Goal: Information Seeking & Learning: Learn about a topic

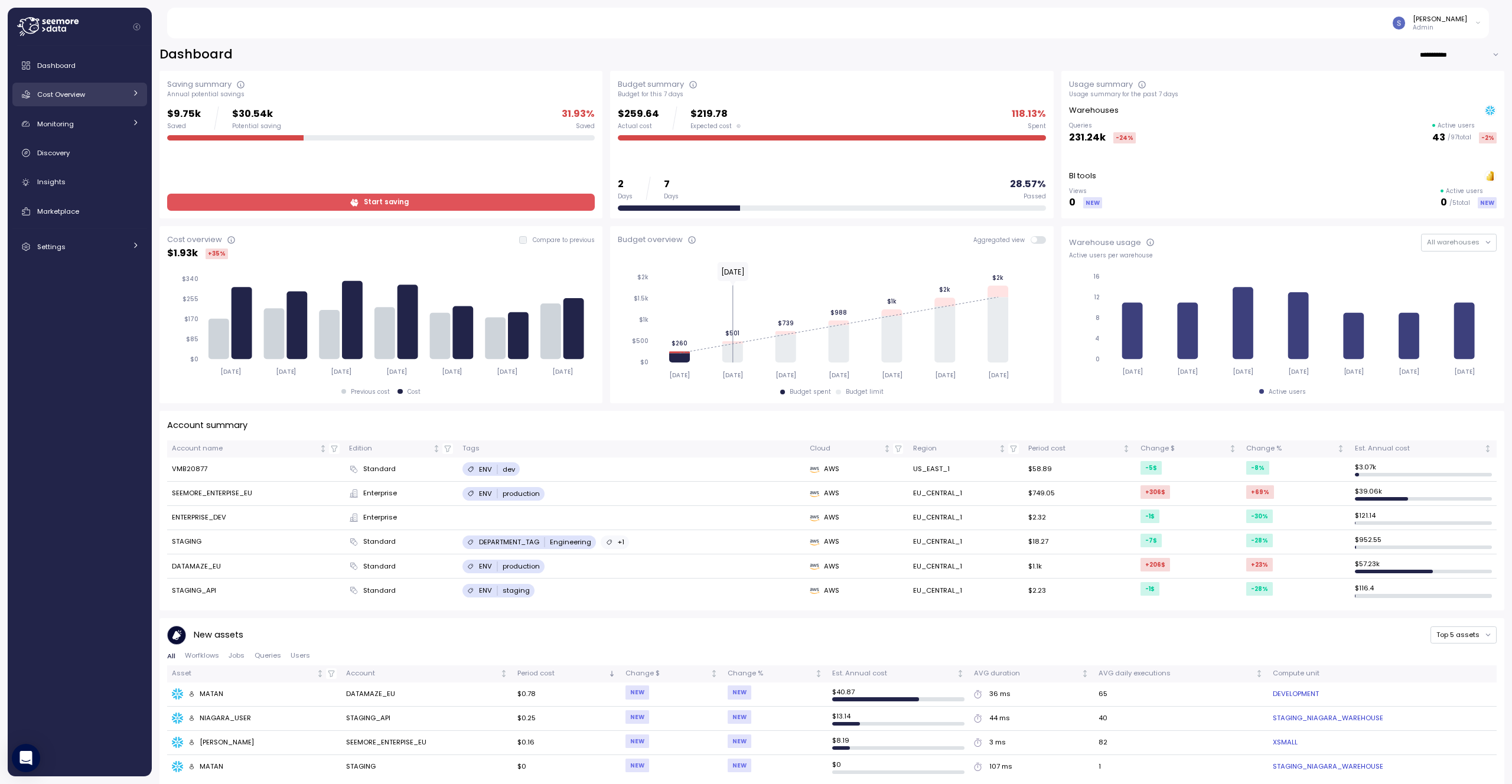
click at [67, 101] on link "Cost Overview" at bounding box center [79, 94] width 135 height 23
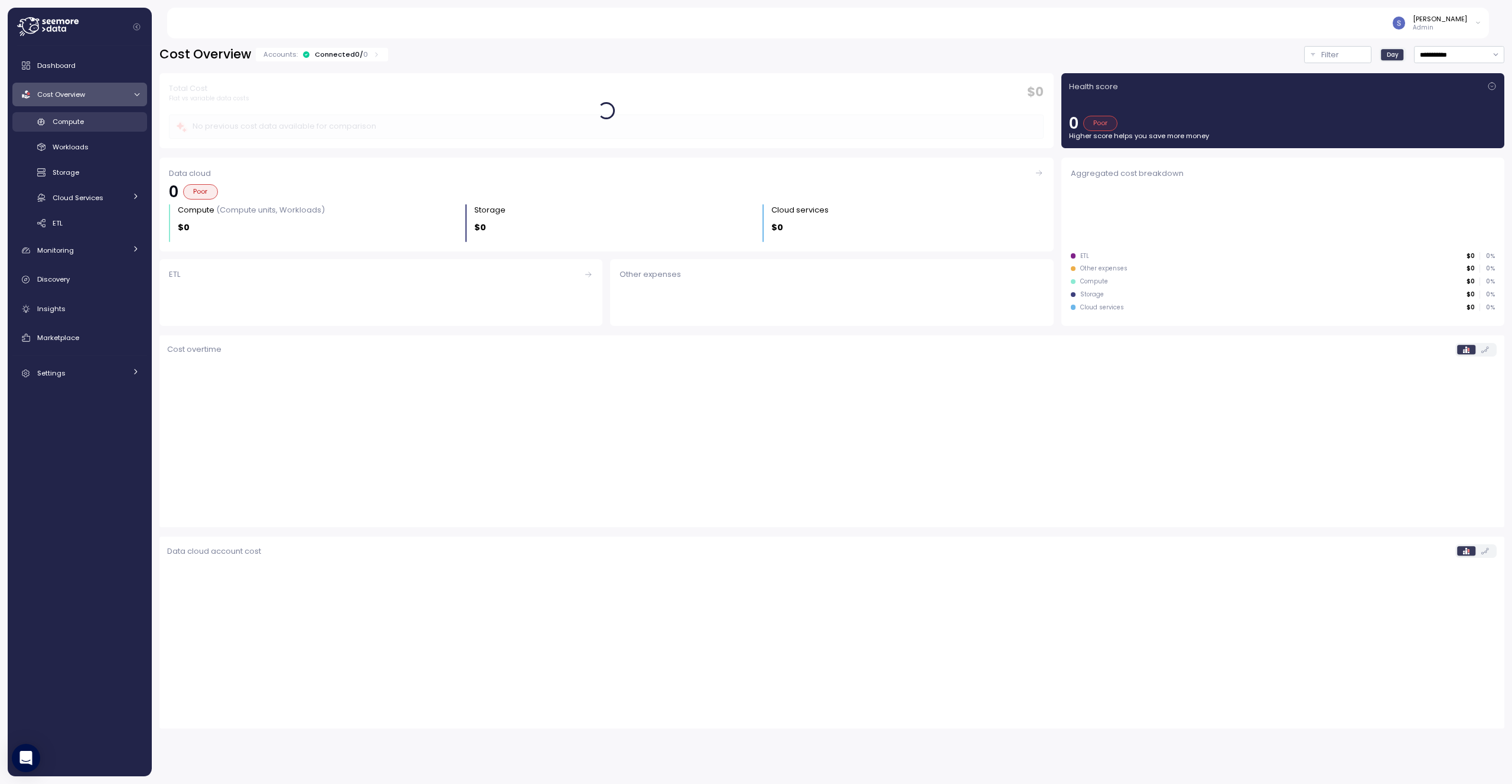
click at [66, 122] on span "Compute" at bounding box center [69, 122] width 32 height 9
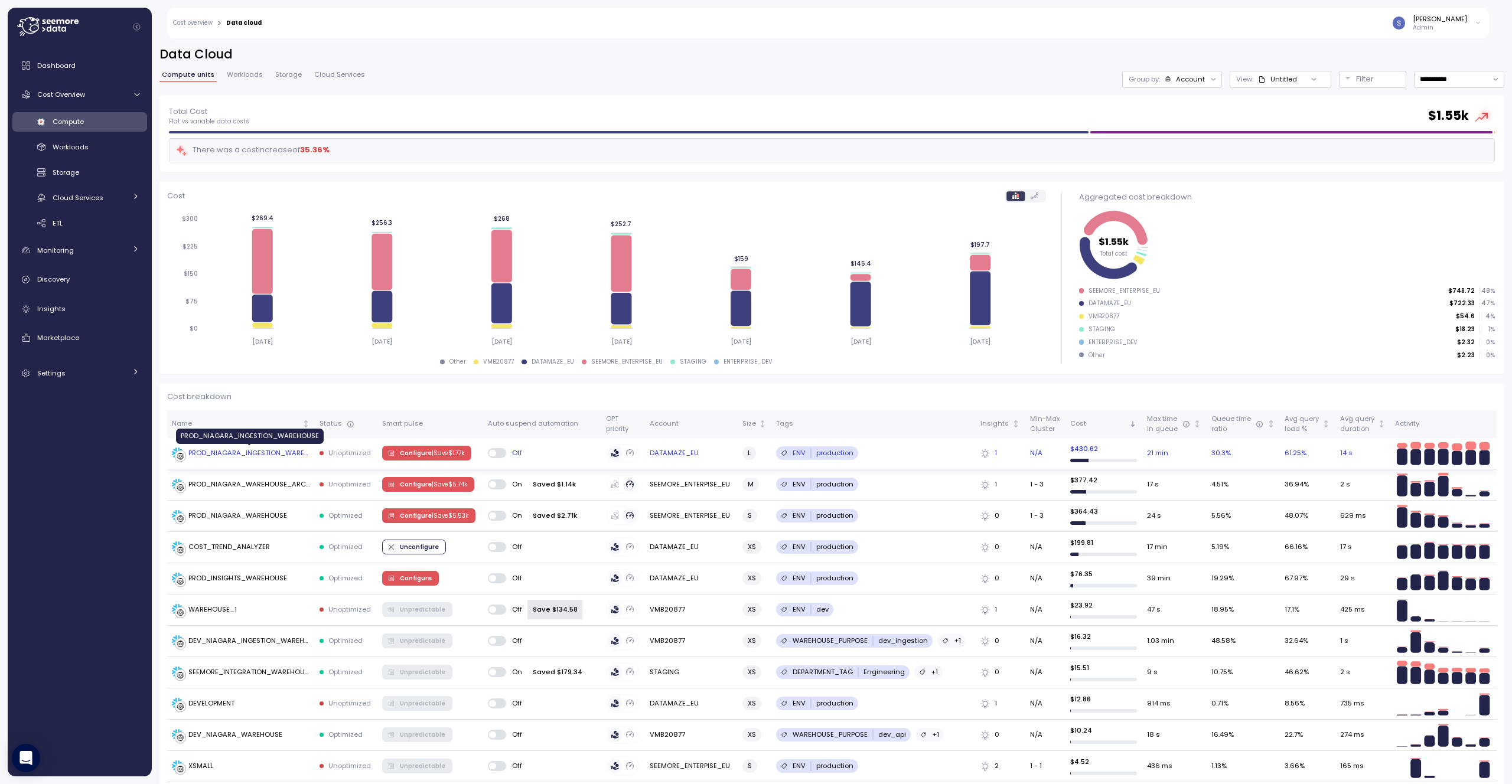
click at [250, 456] on div "PROD_NIAGARA_INGESTION_WAREHOUSE" at bounding box center [249, 453] width 122 height 10
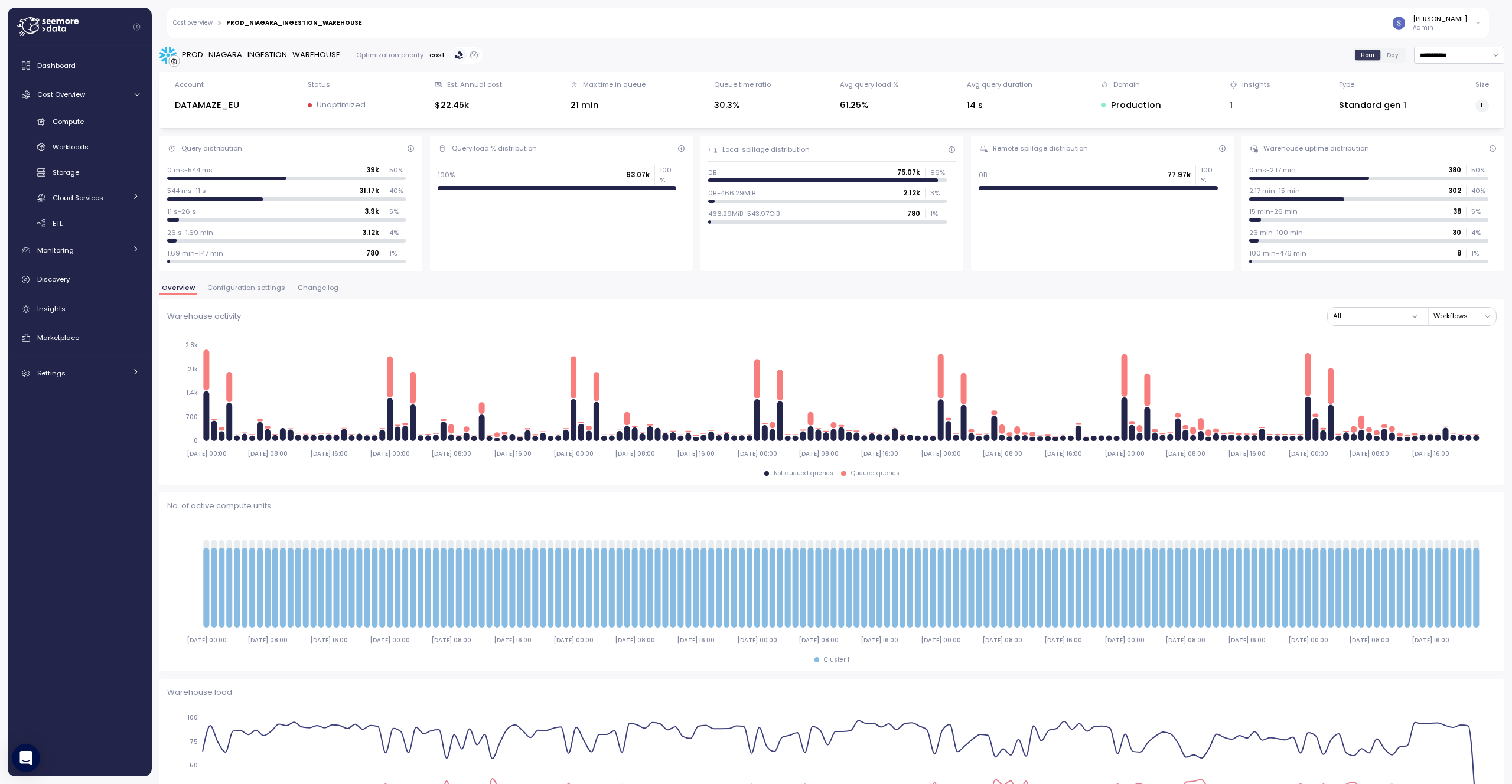
click at [241, 287] on span "Configuration settings" at bounding box center [246, 288] width 78 height 6
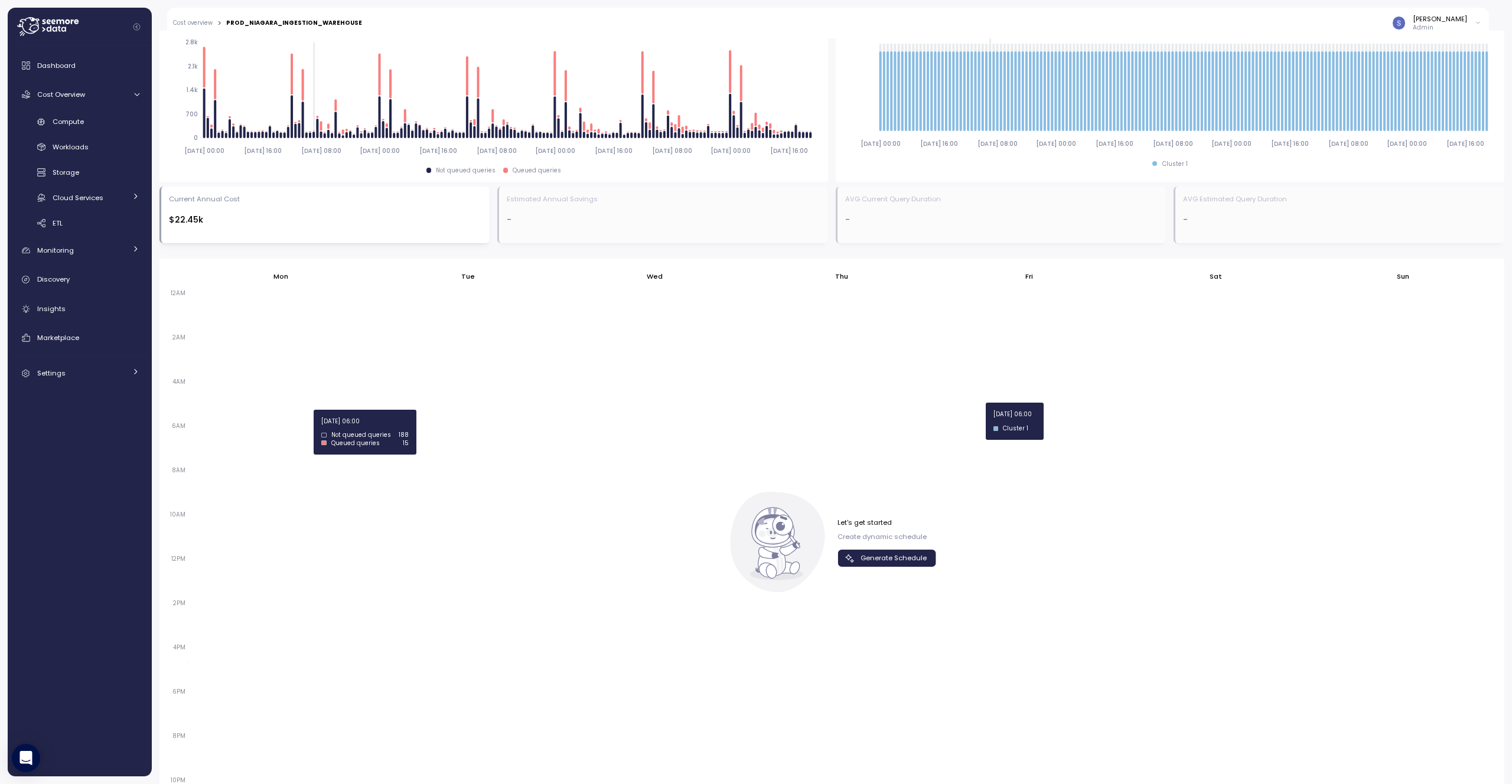
scroll to position [492, 0]
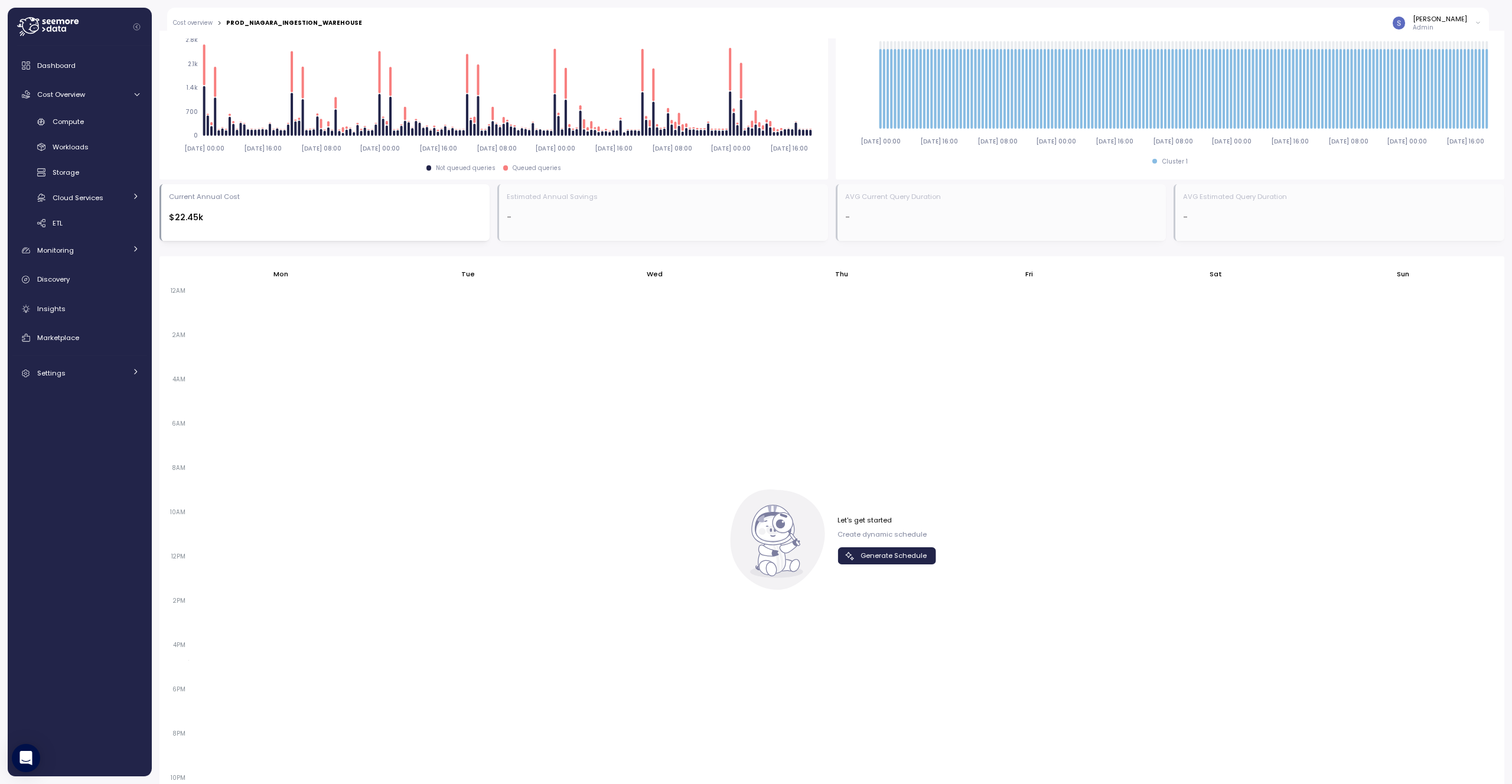
click at [905, 550] on span "Generate Schedule" at bounding box center [893, 556] width 66 height 16
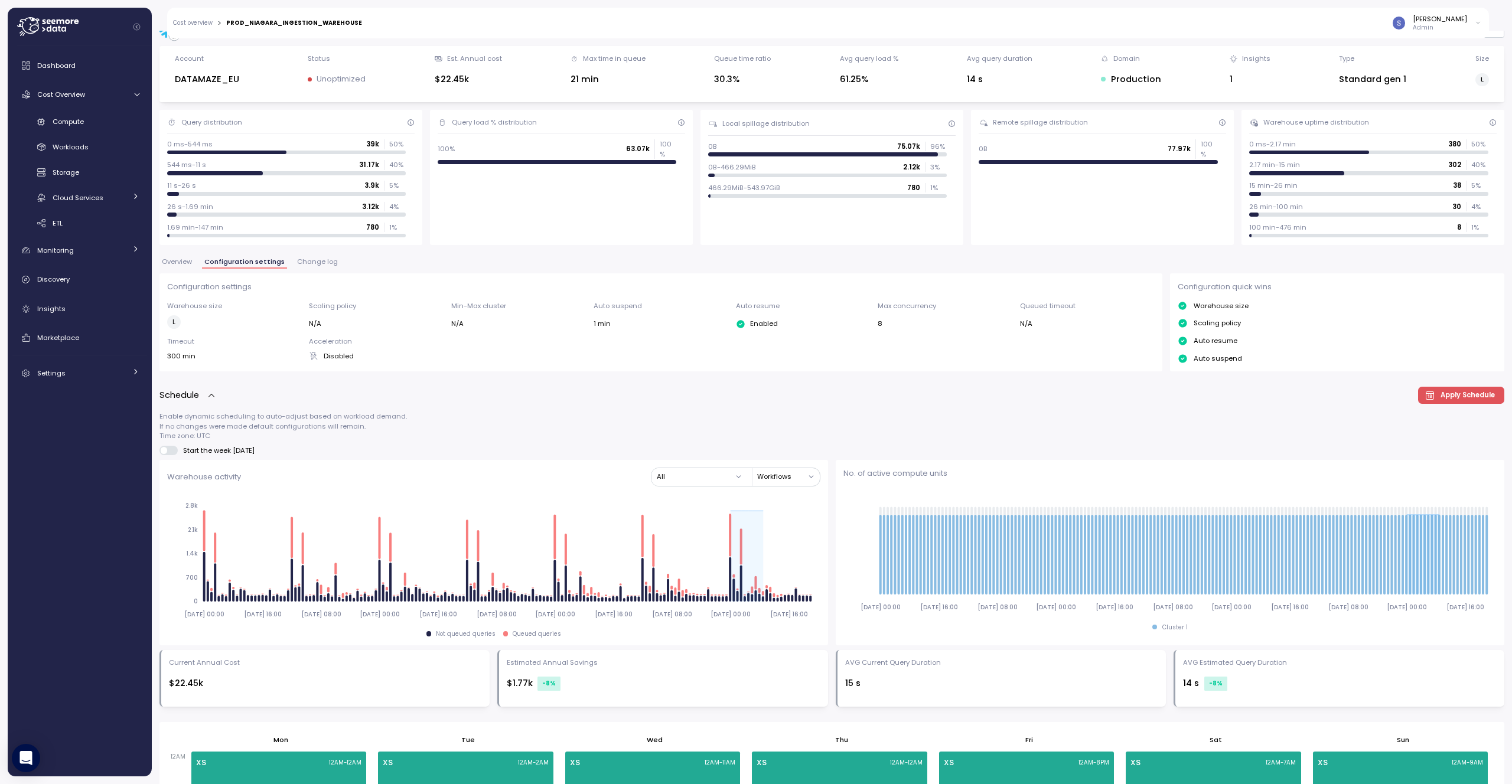
scroll to position [0, 0]
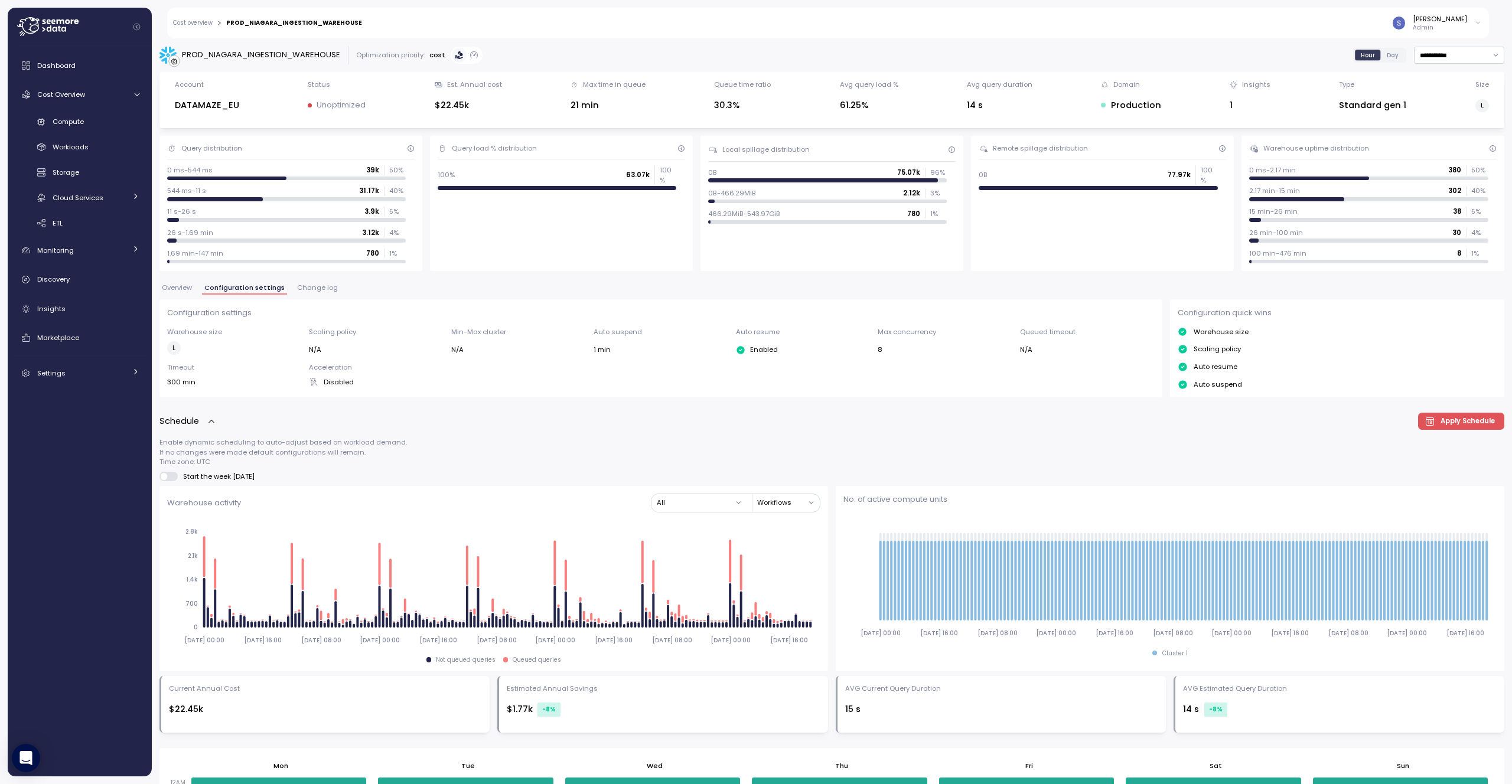
click at [1469, 420] on span "Apply Schedule" at bounding box center [1467, 421] width 55 height 16
click at [1471, 420] on span "Disable Schedule" at bounding box center [1465, 421] width 61 height 16
click at [1449, 418] on span "Apply Schedule" at bounding box center [1467, 421] width 55 height 16
click at [1436, 416] on span "Disable Schedule" at bounding box center [1465, 421] width 61 height 16
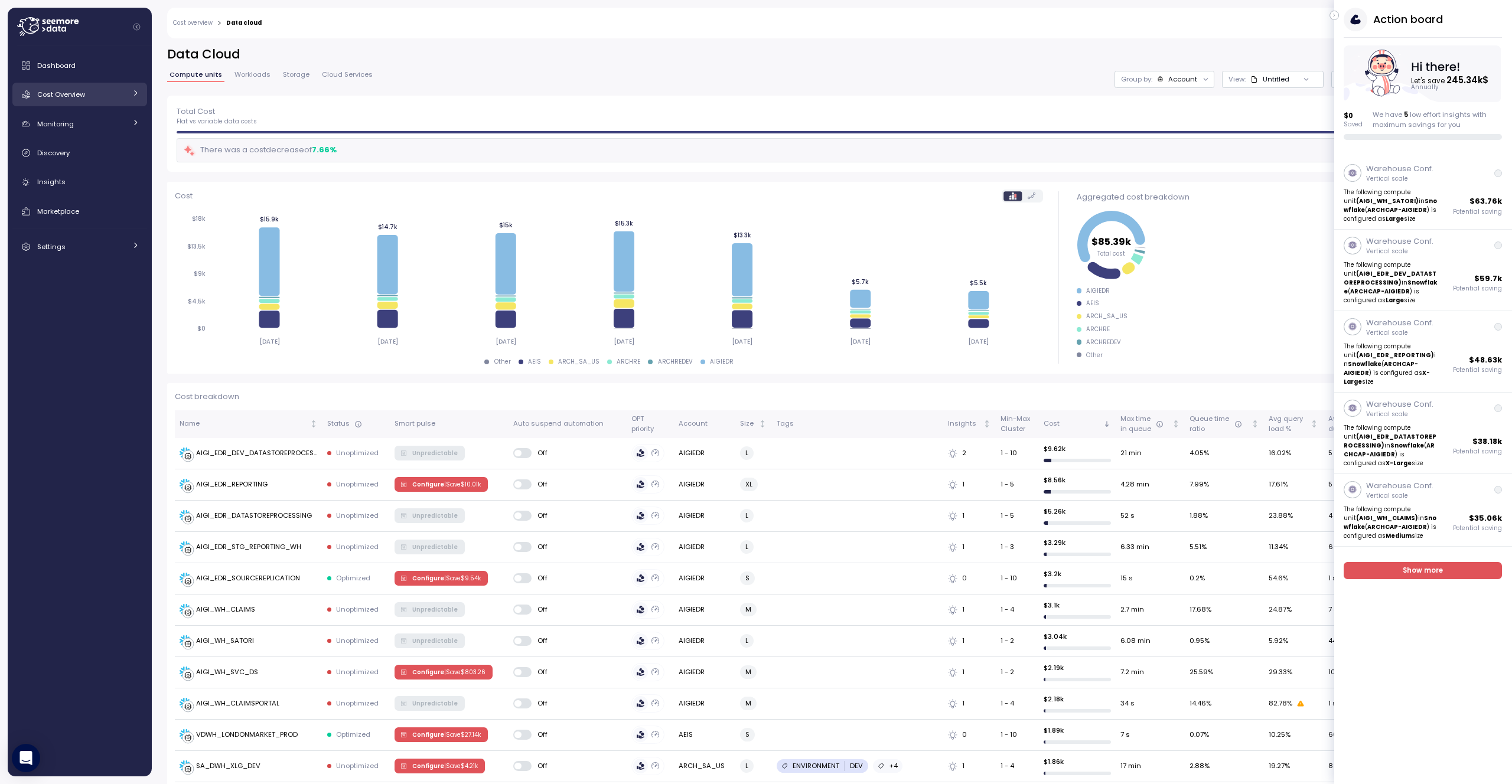
click at [90, 95] on div "Cost Overview" at bounding box center [81, 94] width 88 height 12
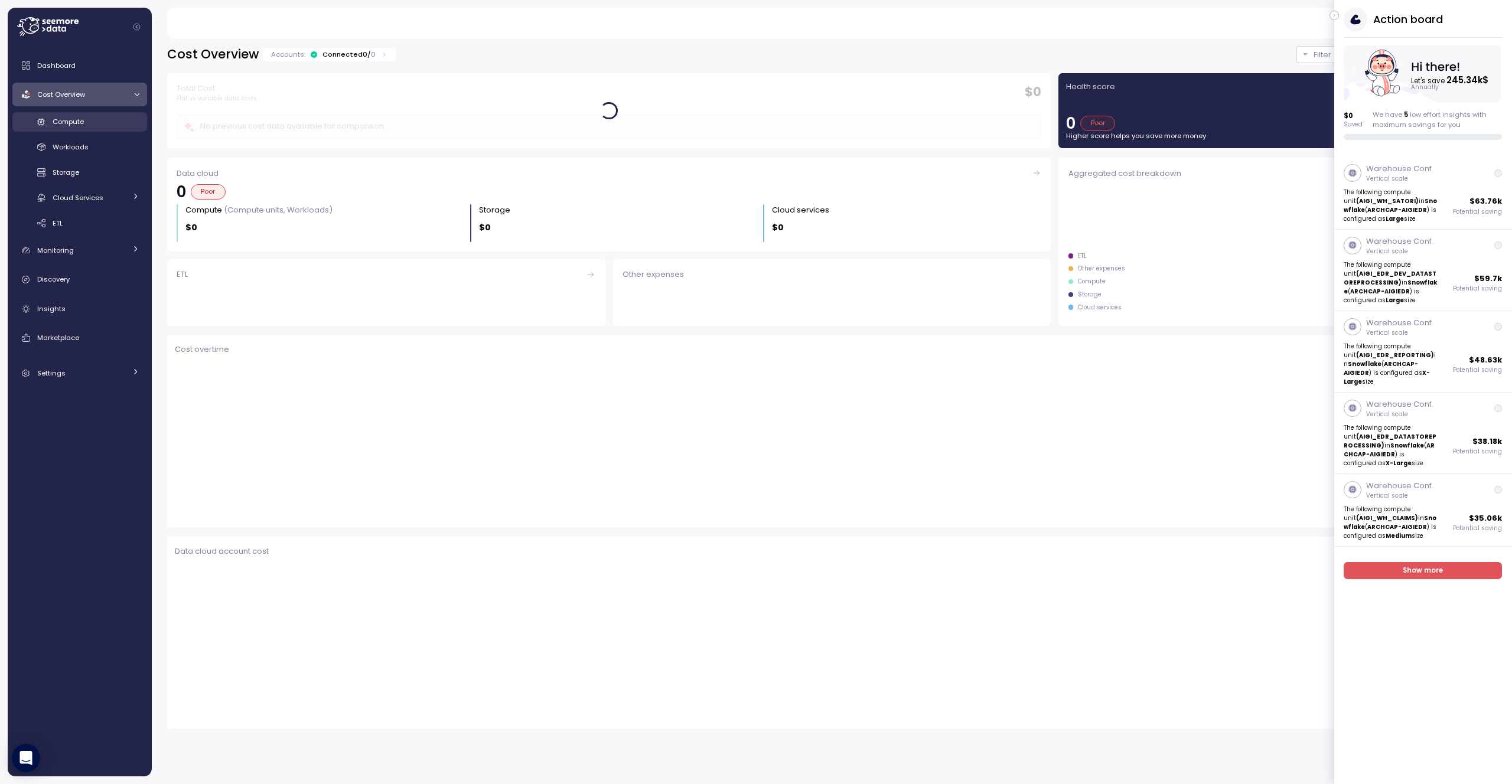
click at [89, 121] on div "Compute" at bounding box center [97, 122] width 87 height 12
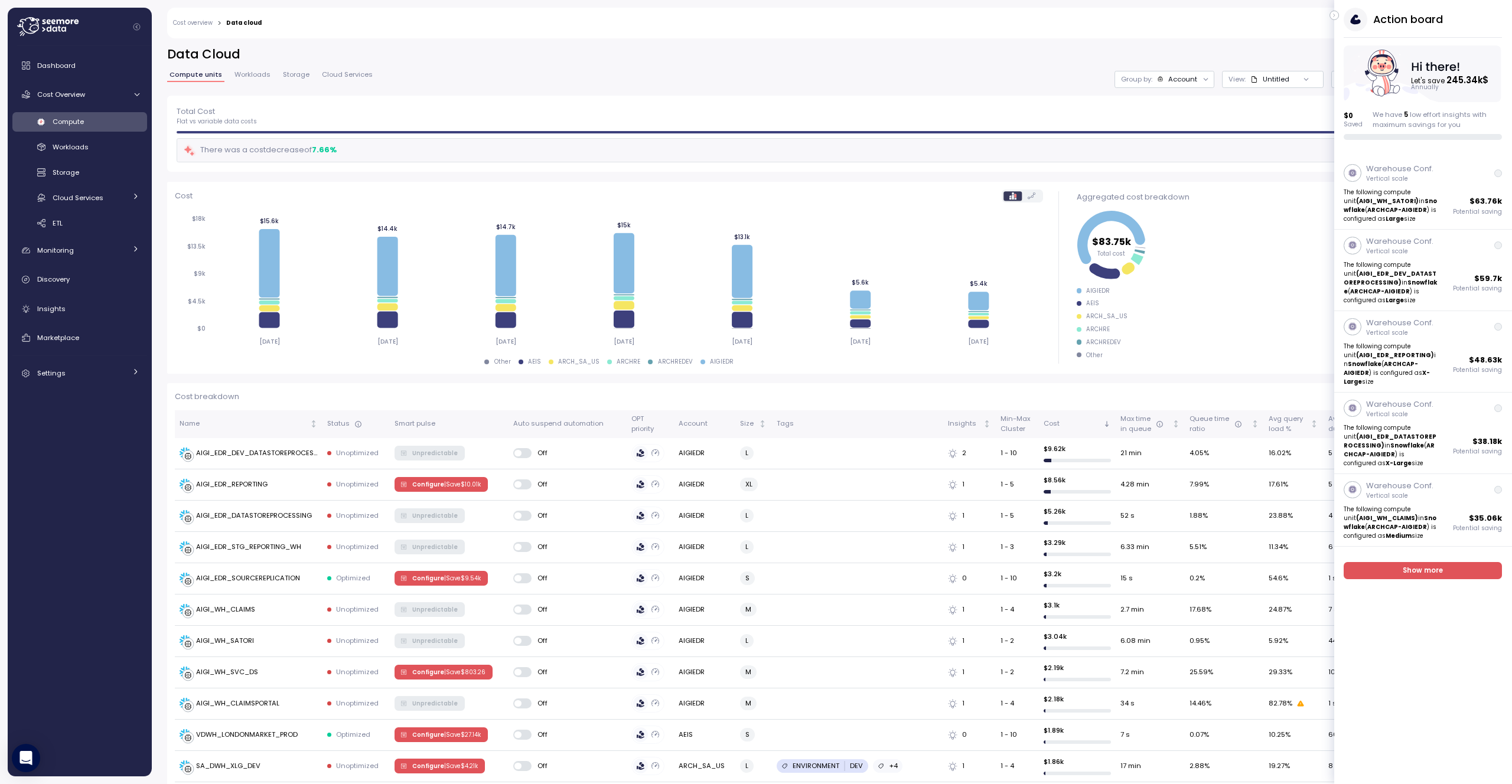
click at [1333, 13] on icon "button" at bounding box center [1335, 15] width 6 height 14
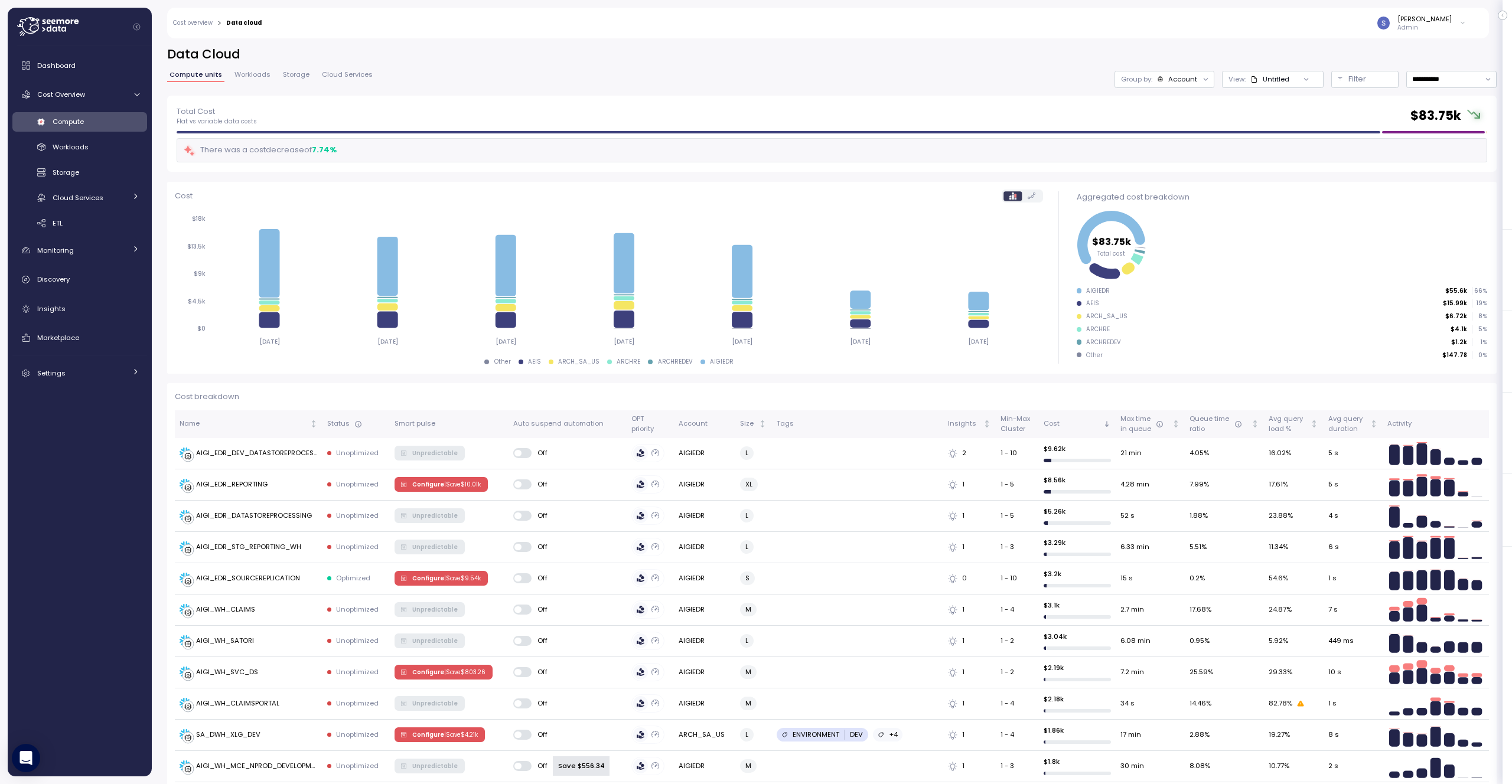
click at [1302, 77] on icon at bounding box center [1306, 79] width 7 height 7
click at [1180, 82] on div "Account" at bounding box center [1182, 79] width 29 height 9
click at [1250, 84] on div "Untitled" at bounding box center [1270, 79] width 39 height 9
click at [1171, 88] on div "**********" at bounding box center [832, 71] width 1330 height 49
click at [1178, 79] on div "Account" at bounding box center [1182, 79] width 29 height 9
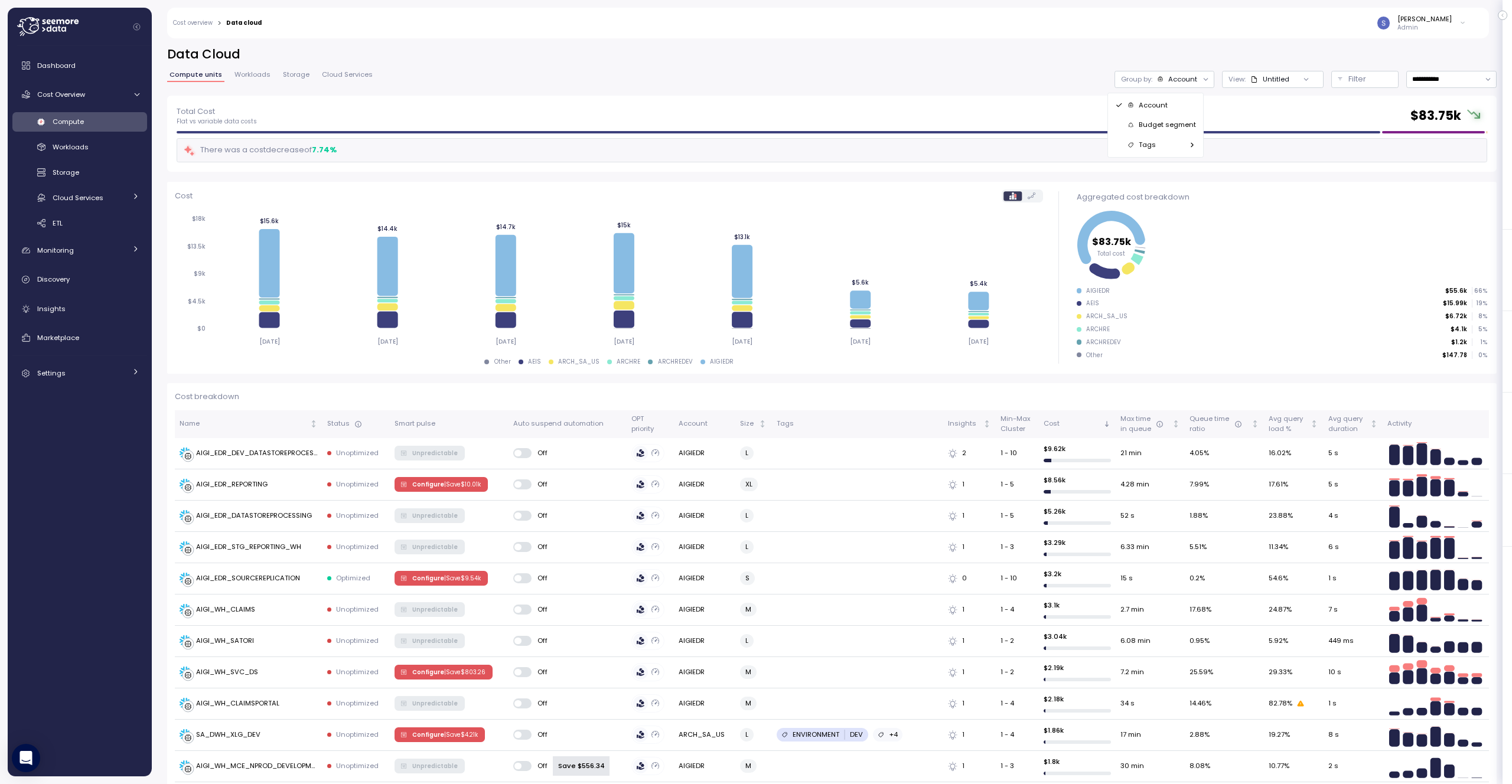
click at [1164, 121] on p "Budget segment" at bounding box center [1168, 124] width 58 height 9
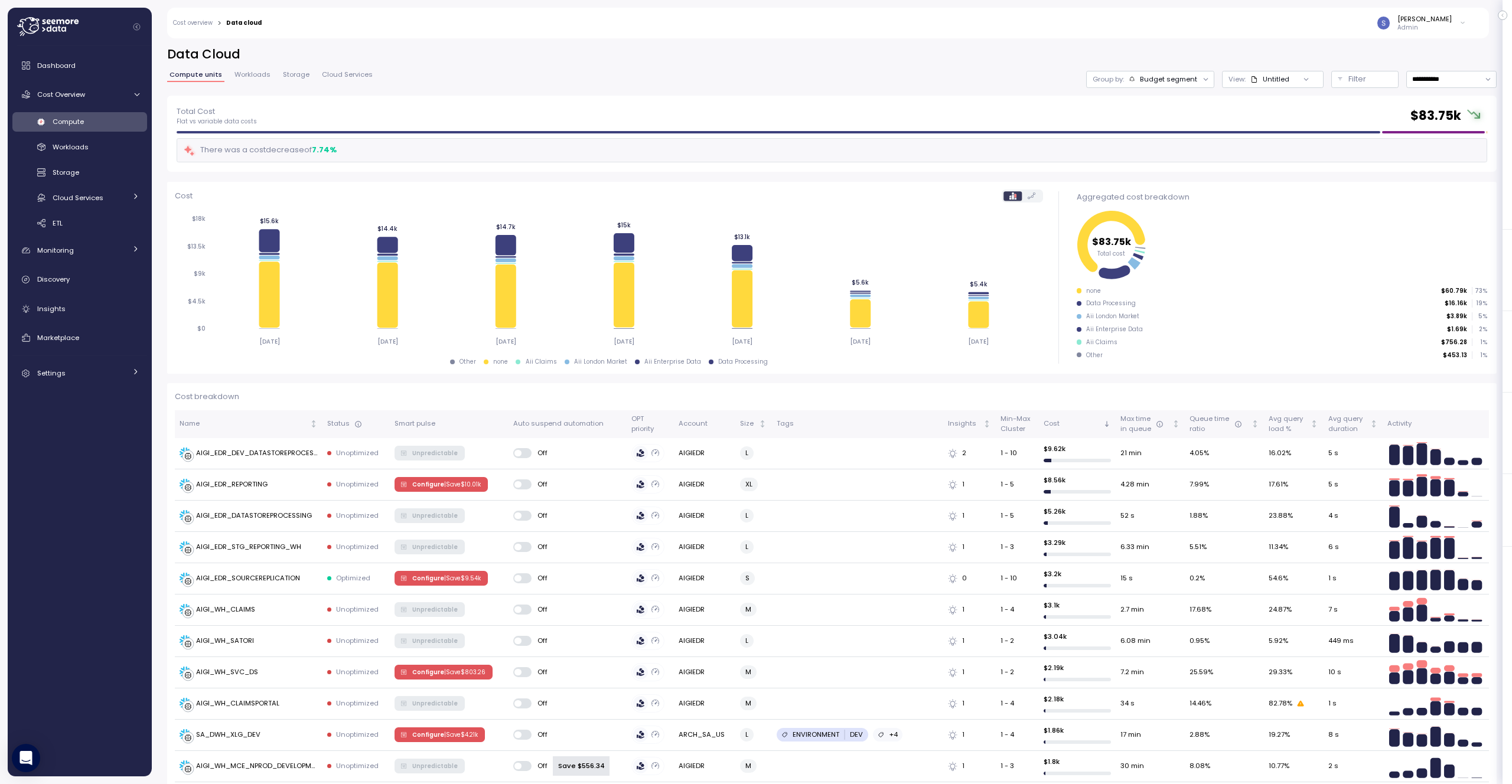
click at [1170, 76] on div "Budget segment" at bounding box center [1169, 79] width 58 height 9
click at [1159, 100] on div "Account" at bounding box center [1142, 105] width 82 height 14
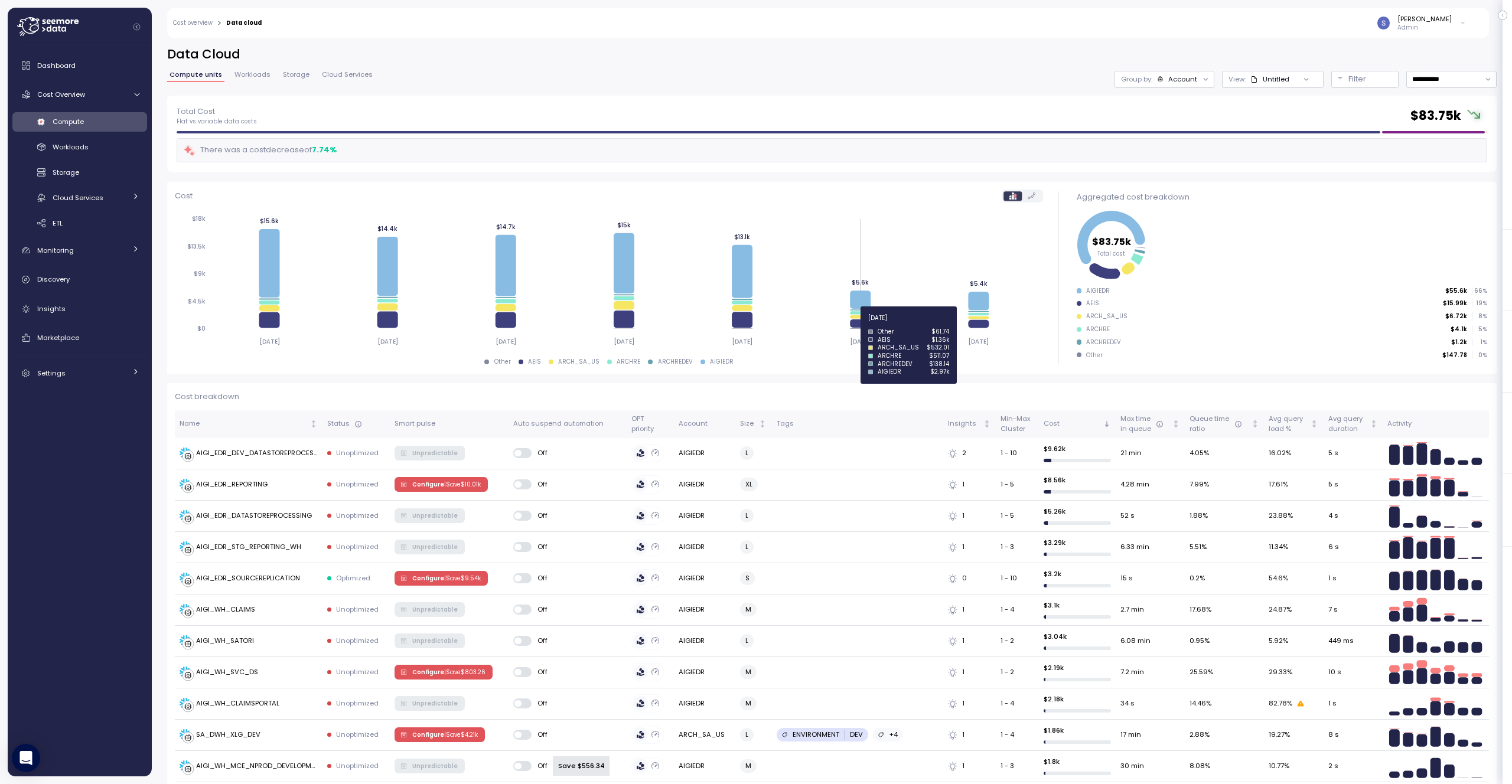
click at [859, 324] on icon at bounding box center [860, 323] width 20 height 8
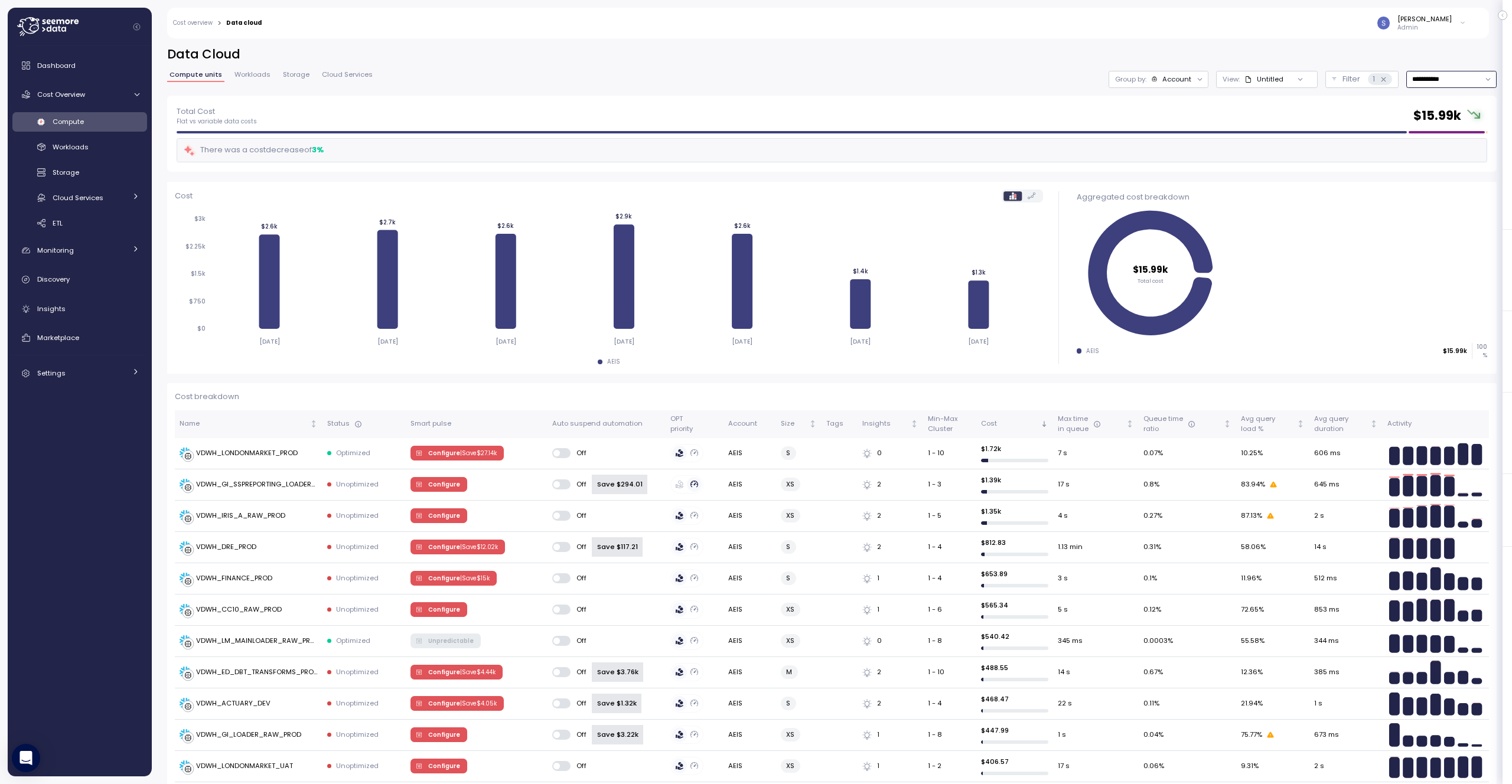
click at [1470, 84] on input "**********" at bounding box center [1452, 79] width 90 height 17
click at [1447, 161] on div "Last 30 days" at bounding box center [1439, 164] width 44 height 9
type input "**********"
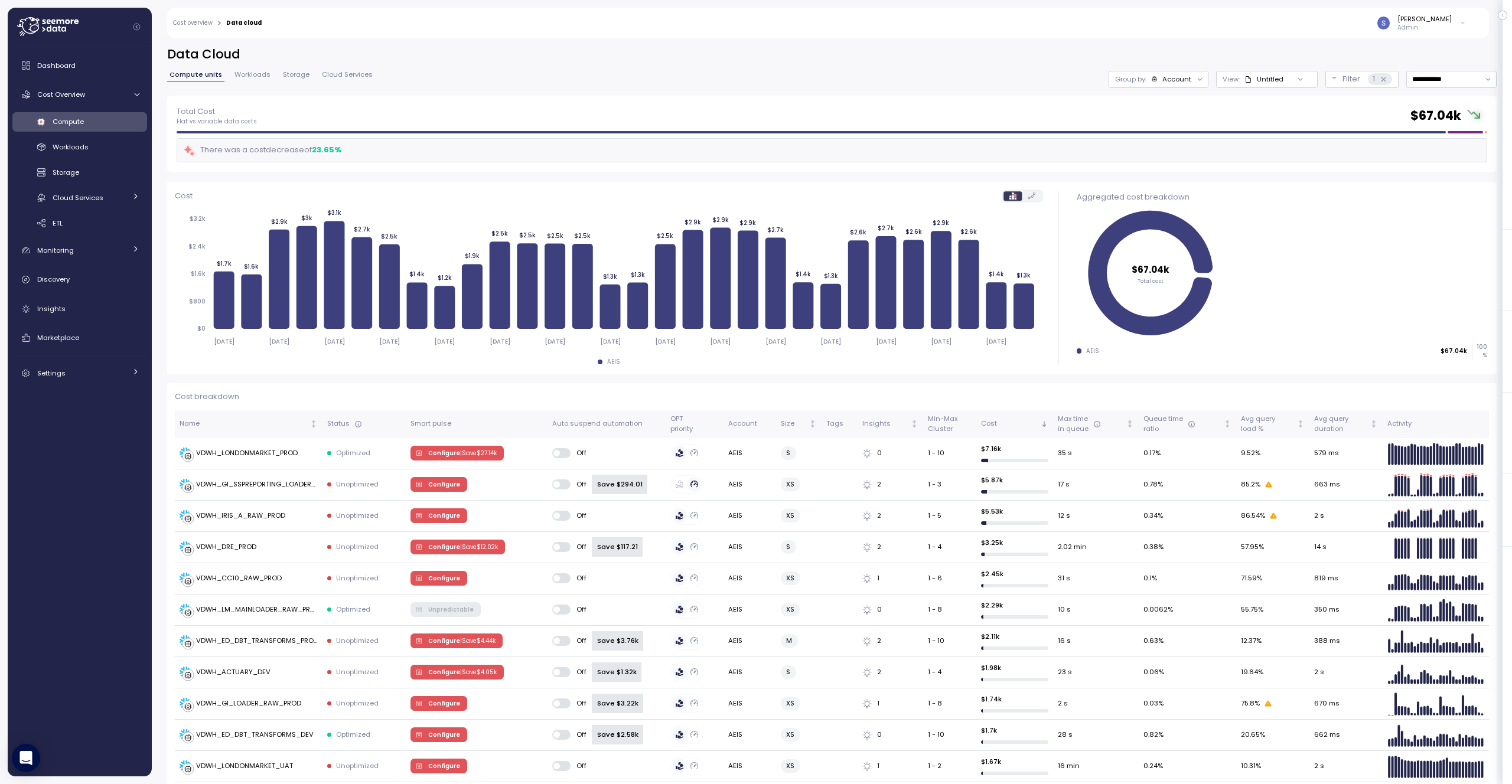
click at [1285, 75] on div at bounding box center [1300, 79] width 33 height 17
click at [1297, 79] on icon at bounding box center [1300, 79] width 7 height 7
click at [1280, 252] on icon "$67.04k Total cost" at bounding box center [1280, 273] width 407 height 131
